Goal: Complete application form

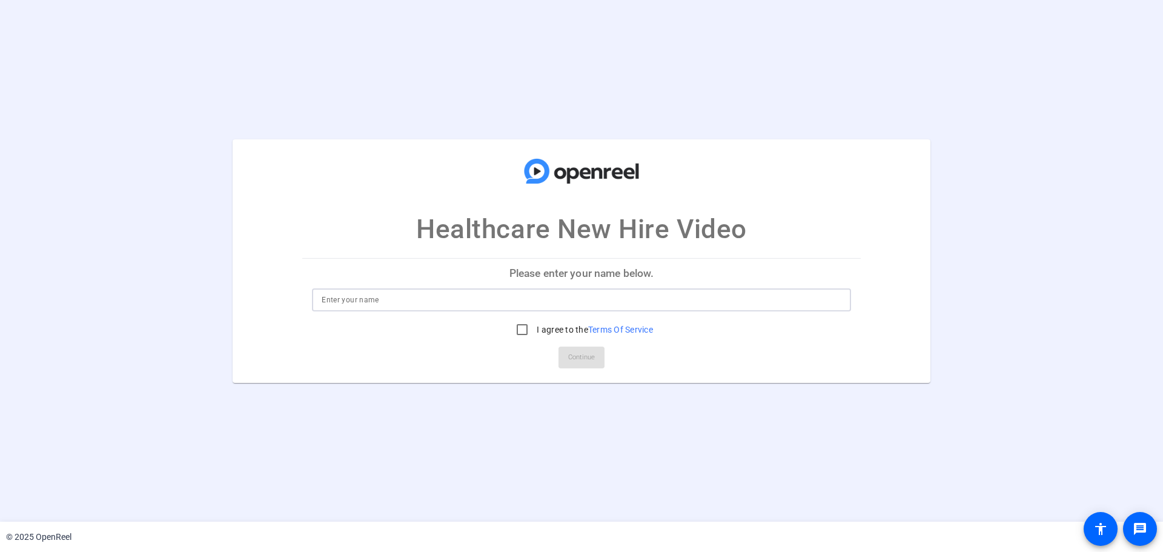
click at [674, 294] on input at bounding box center [582, 300] width 520 height 15
click at [600, 308] on div at bounding box center [582, 299] width 520 height 23
click at [600, 299] on input at bounding box center [582, 300] width 520 height 15
type input "[PERSON_NAME]"
click at [548, 330] on label "I agree to the Terms Of Service" at bounding box center [593, 329] width 119 height 12
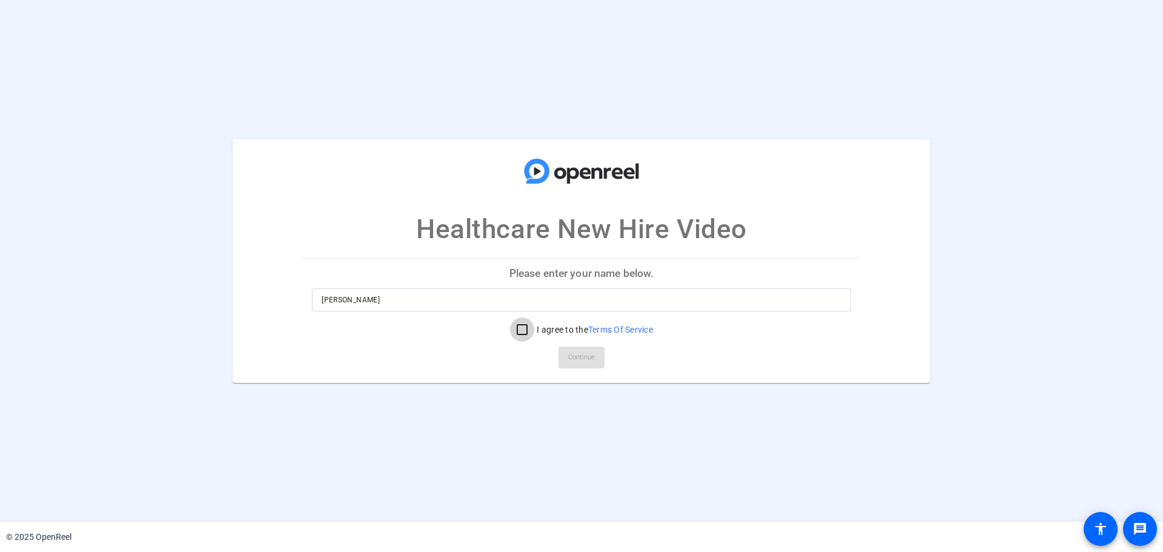
click at [534, 330] on input "I agree to the Terms Of Service" at bounding box center [522, 329] width 24 height 24
checkbox input "true"
click at [579, 353] on span "Continue" at bounding box center [581, 357] width 27 height 18
